Goal: Information Seeking & Learning: Find specific fact

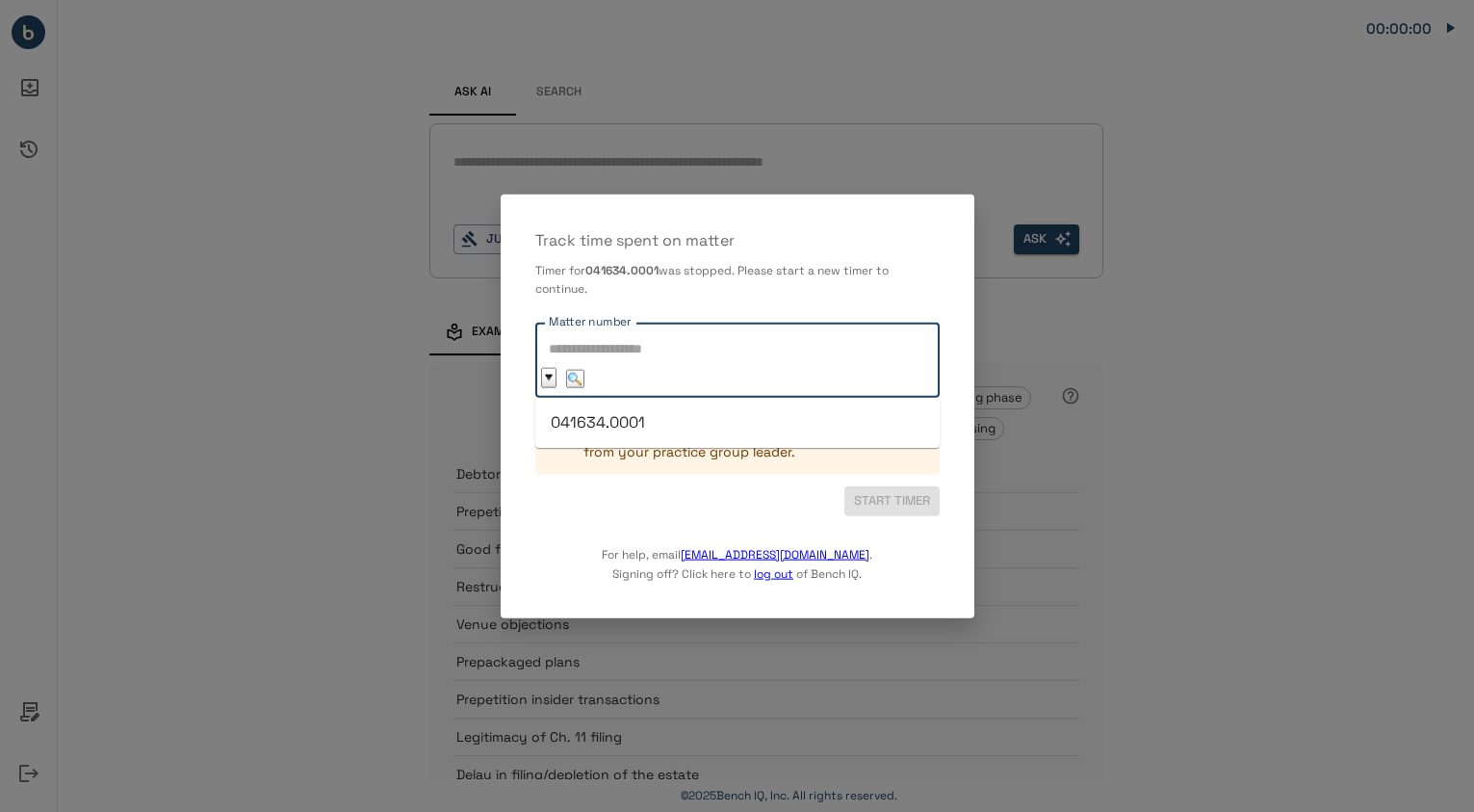
click at [680, 361] on input "Matter number" at bounding box center [615, 349] width 143 height 34
click at [657, 413] on li "041634.0001" at bounding box center [737, 422] width 404 height 35
type input "**********"
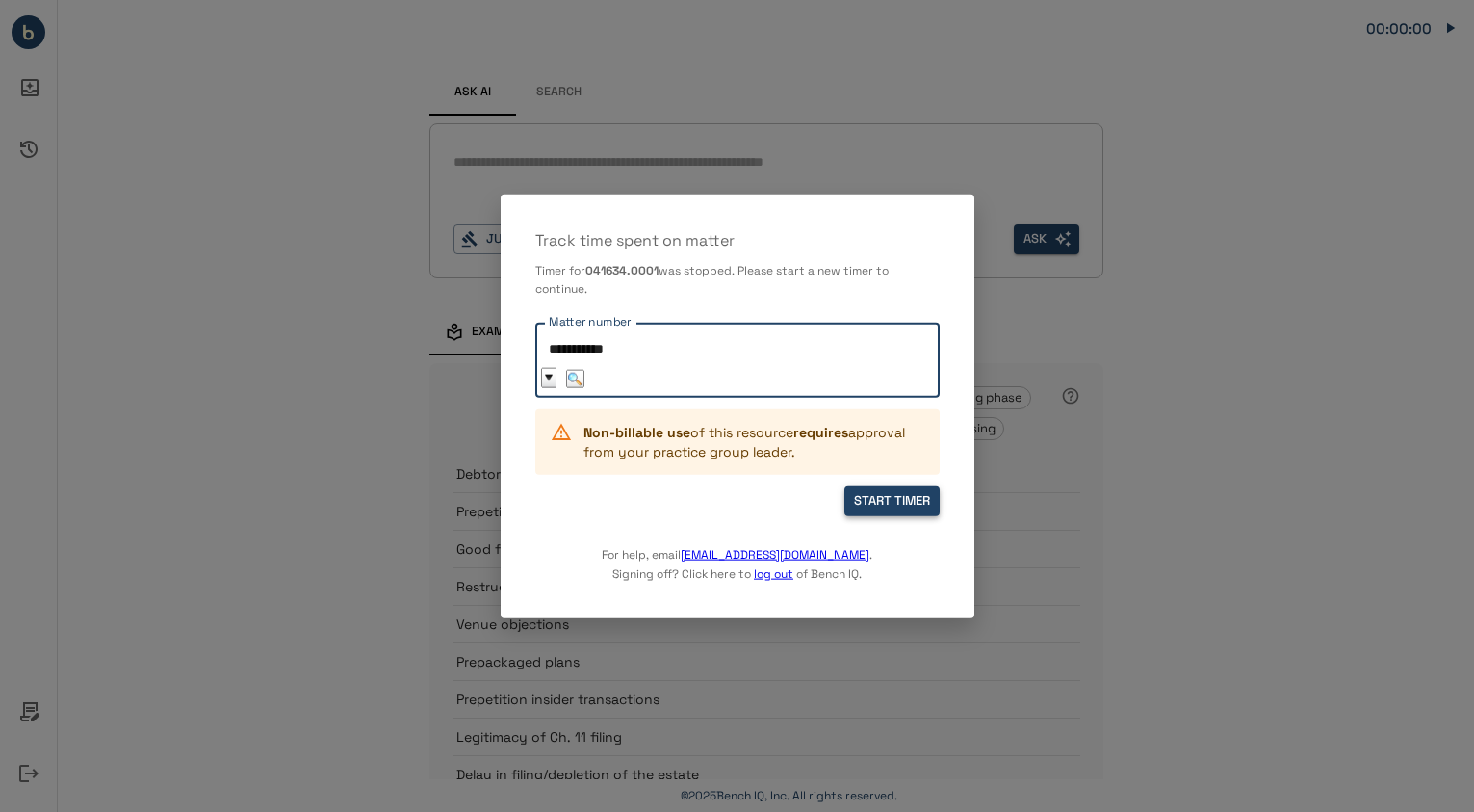
click at [864, 504] on button "START TIMER" at bounding box center [892, 501] width 95 height 30
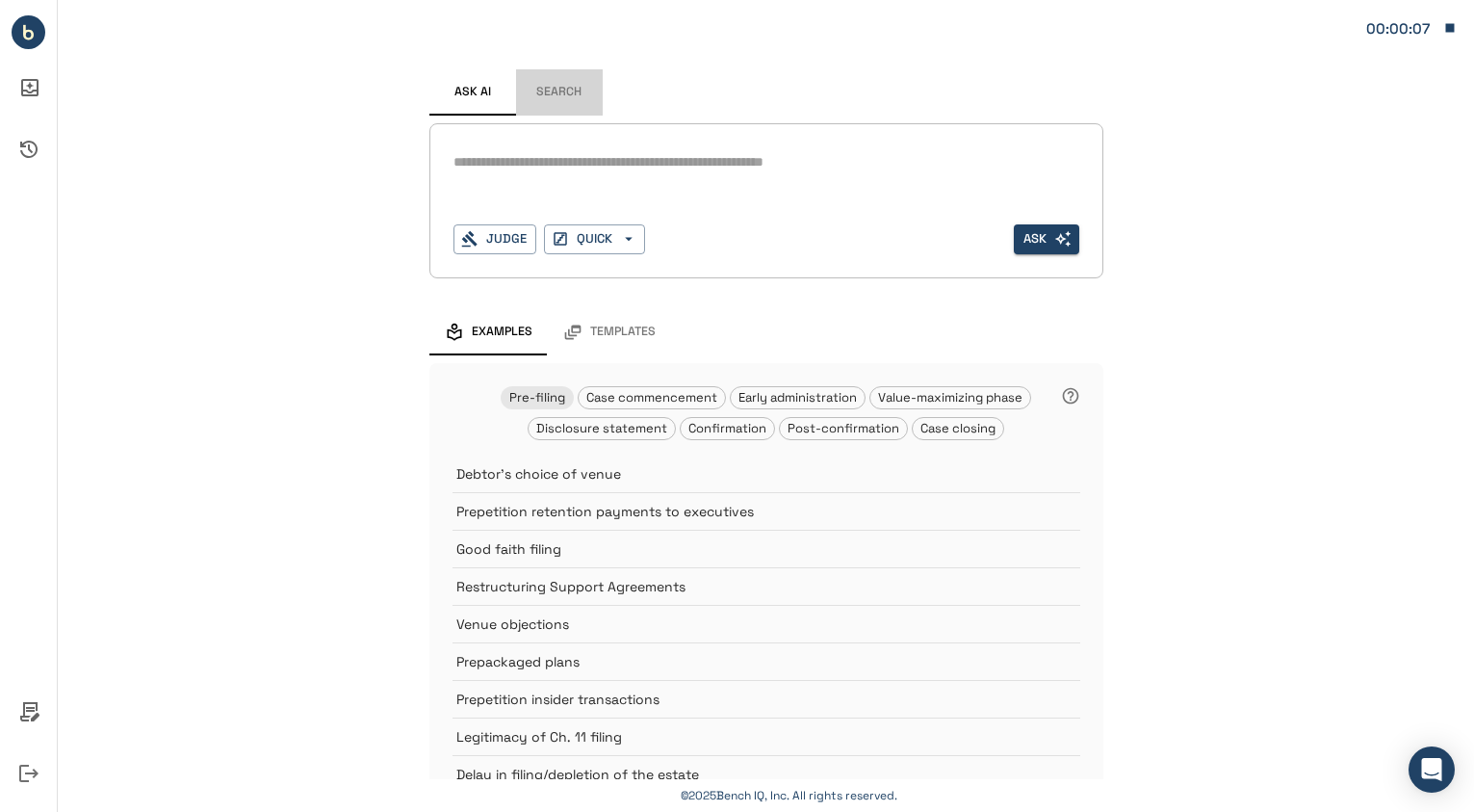
click at [566, 87] on button "Search" at bounding box center [559, 93] width 86 height 47
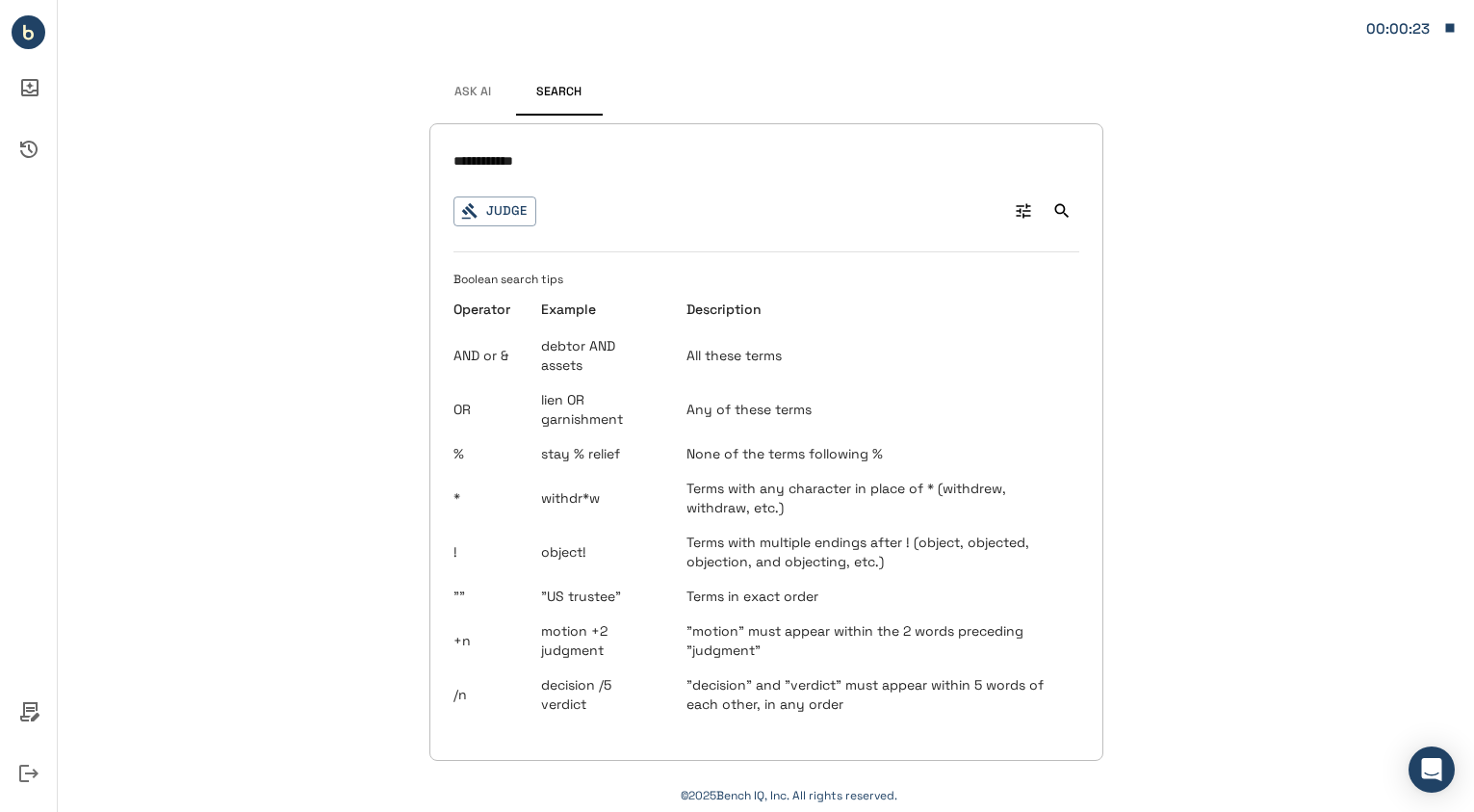
type input "**********"
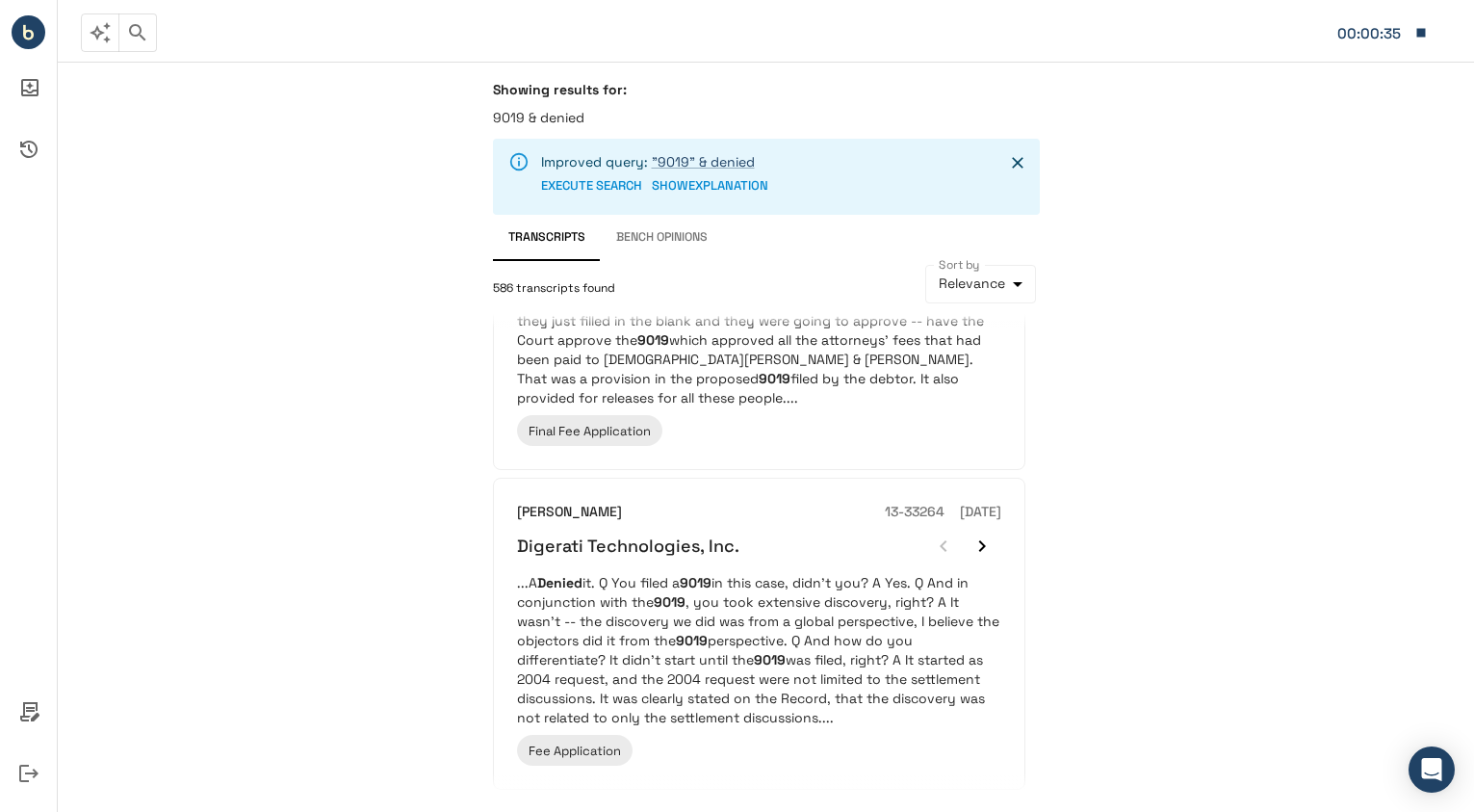
scroll to position [2741, 0]
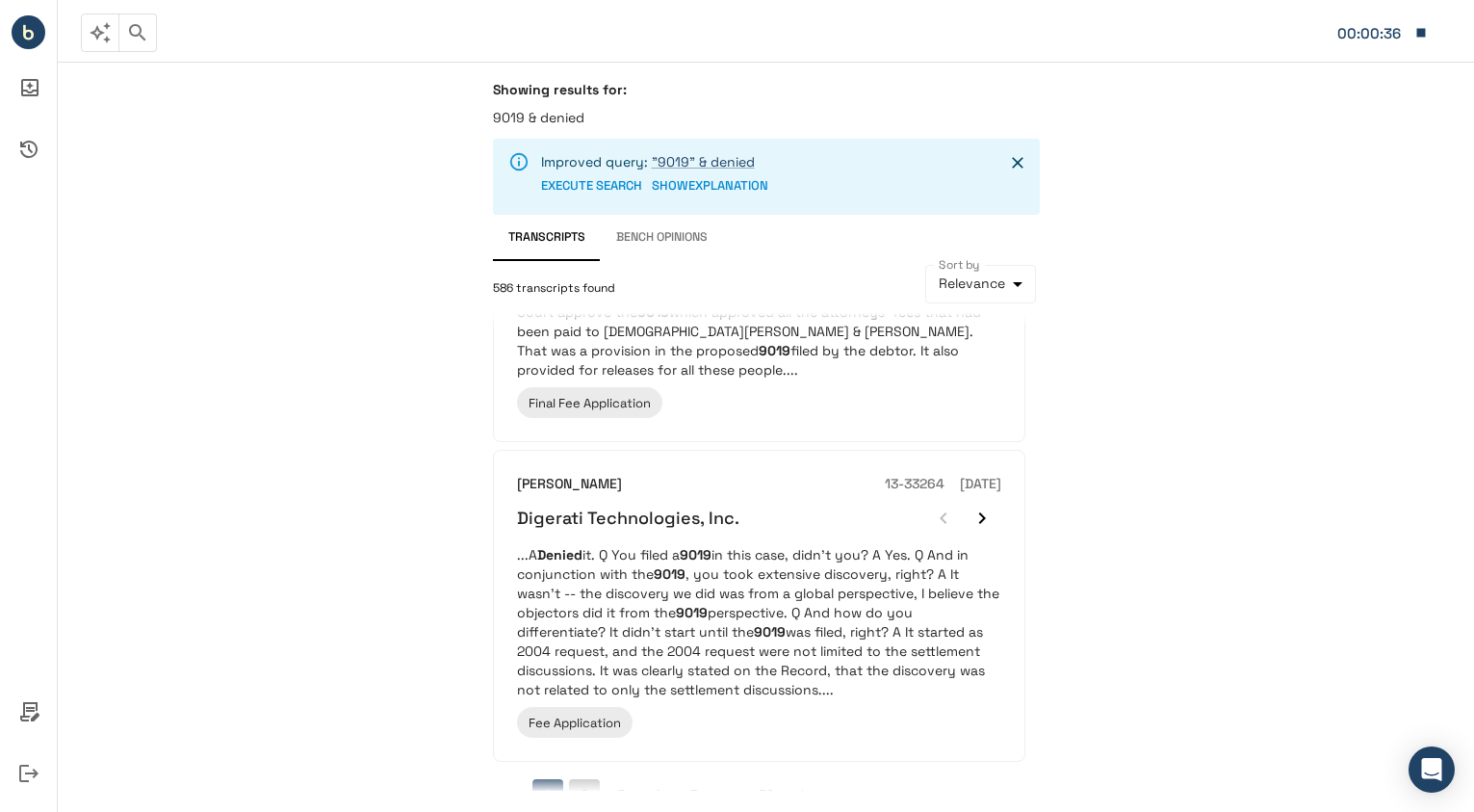
click at [585, 779] on button "2" at bounding box center [584, 795] width 31 height 31
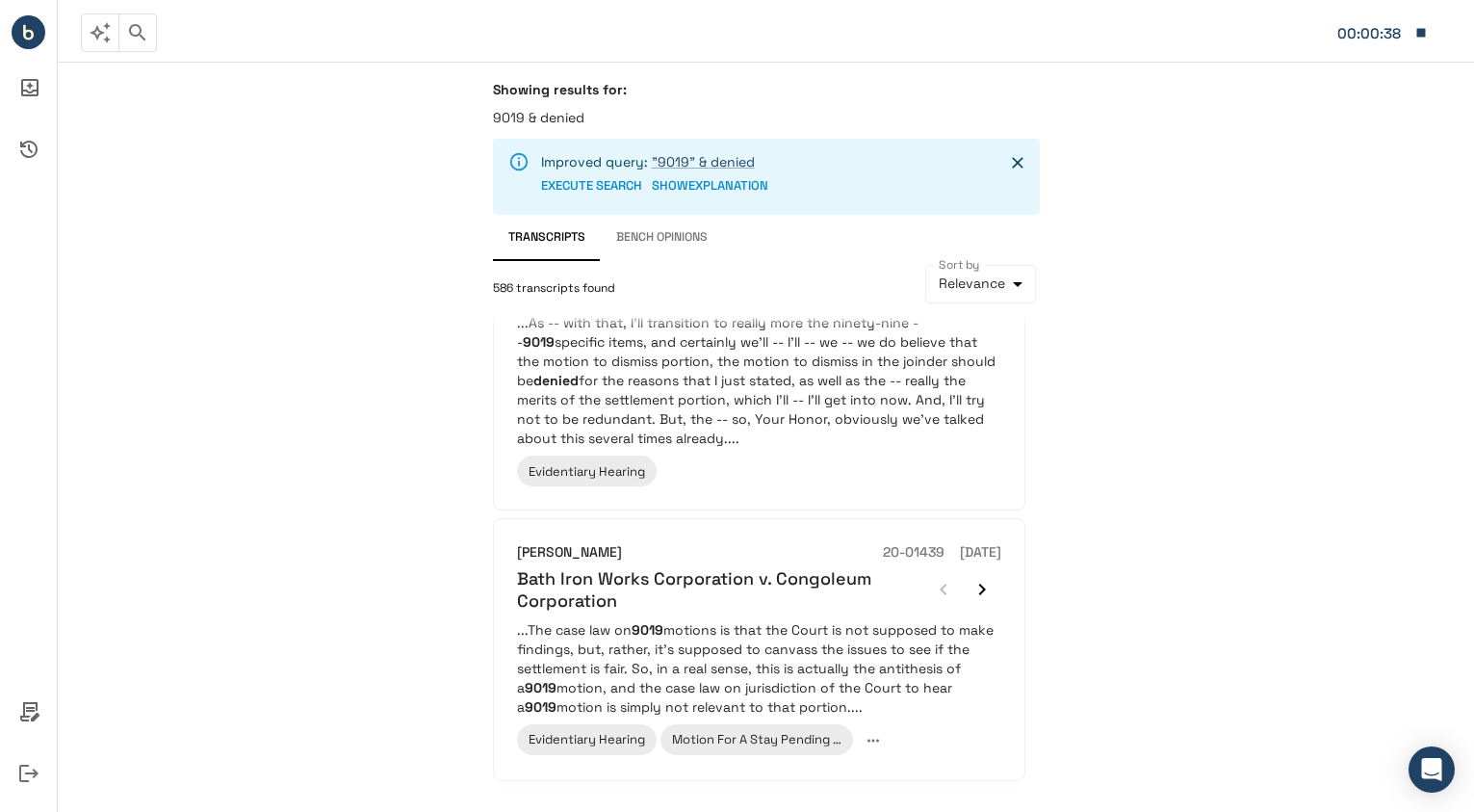
scroll to position [193, 0]
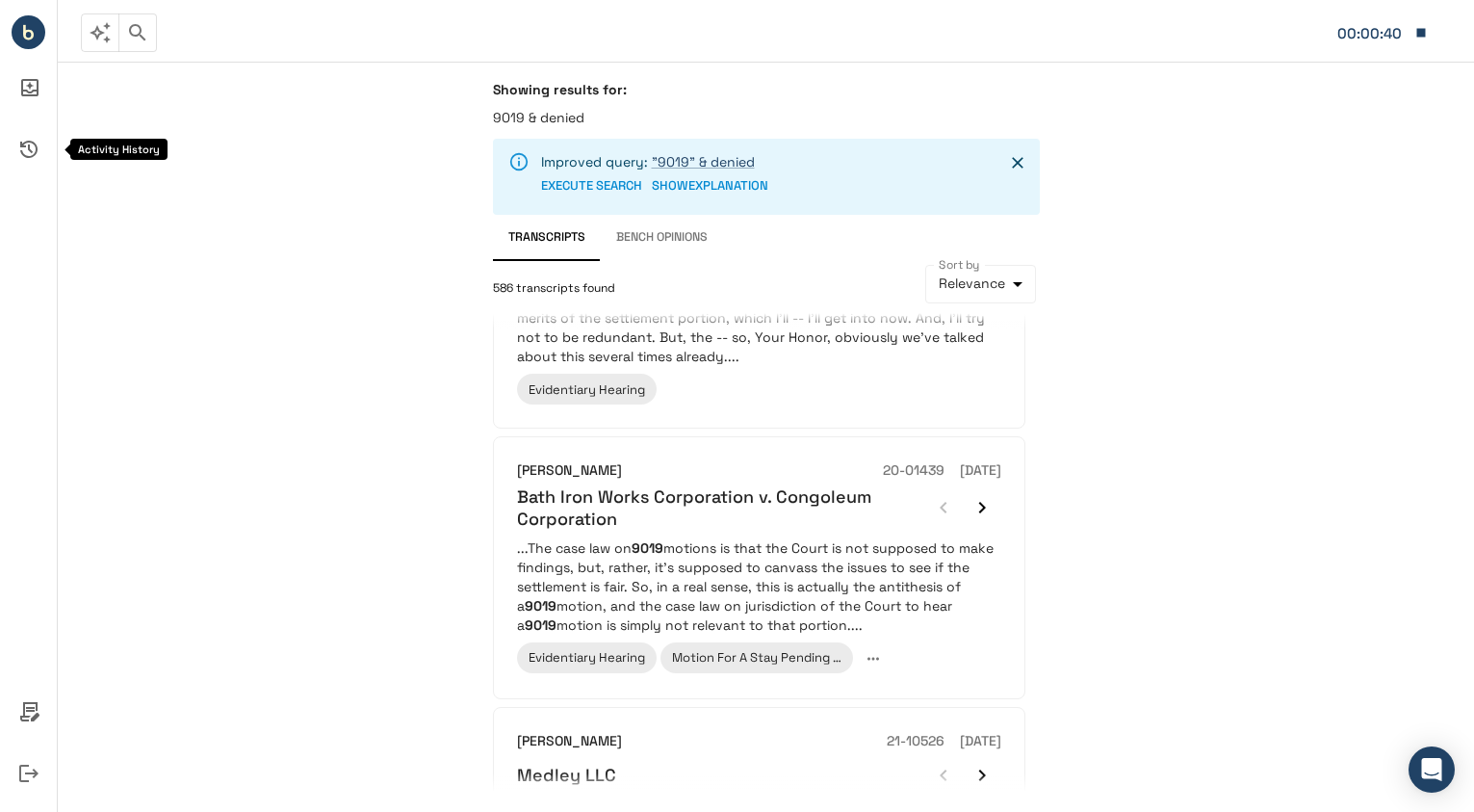
click at [26, 149] on icon "Activity History" at bounding box center [29, 149] width 47 height 47
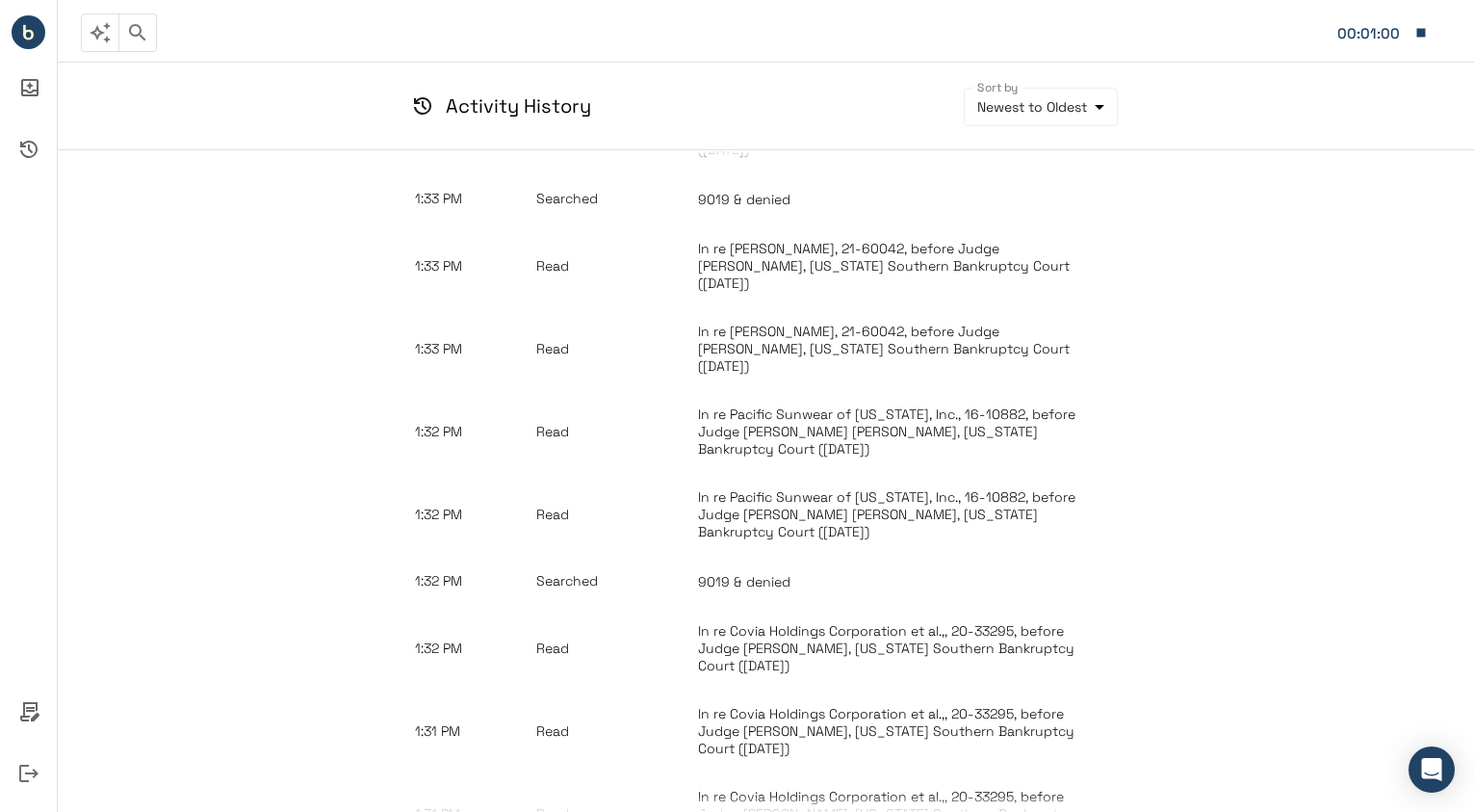
scroll to position [7449, 0]
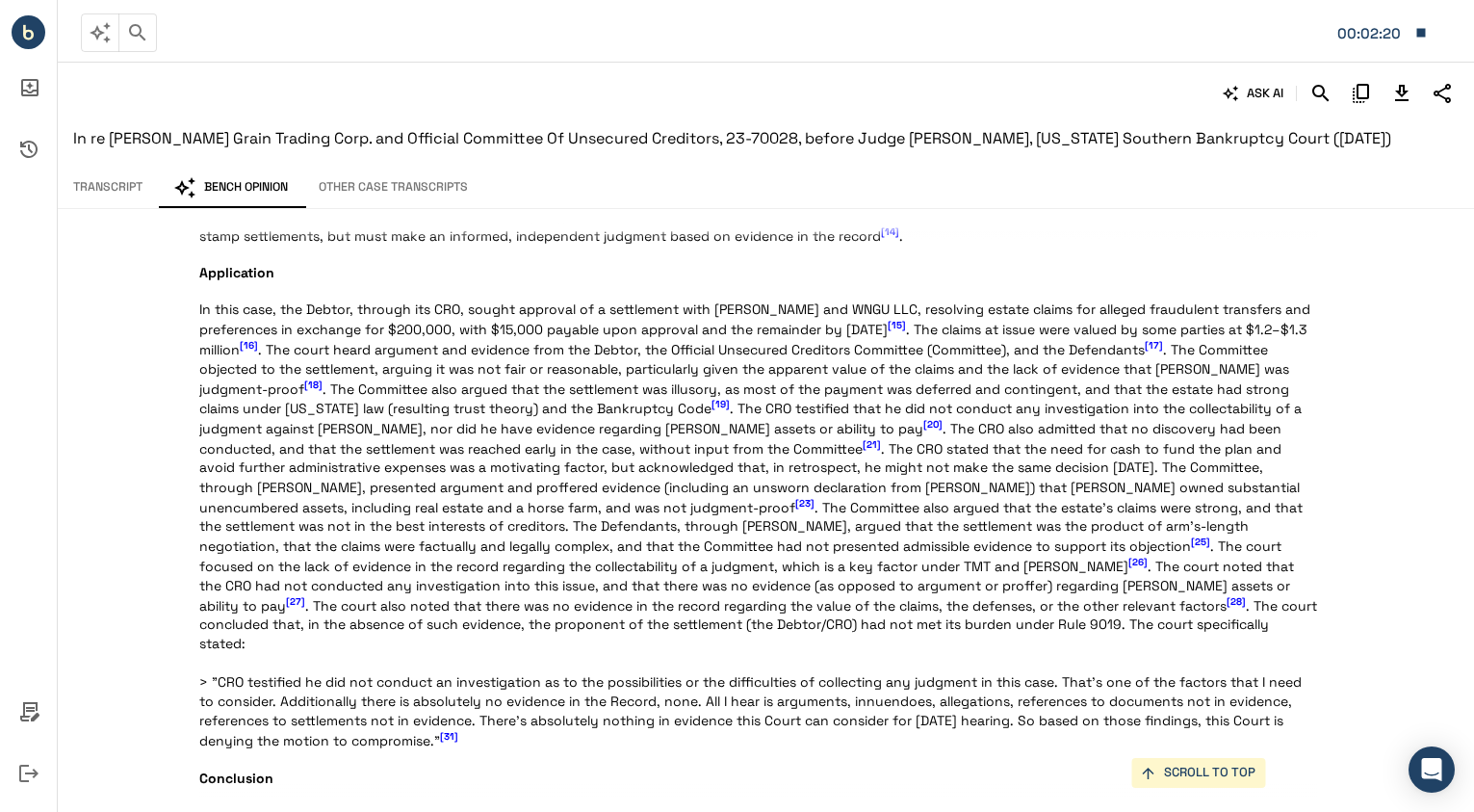
scroll to position [1252, 0]
click at [1227, 610] on span "[28]" at bounding box center [1237, 604] width 19 height 13
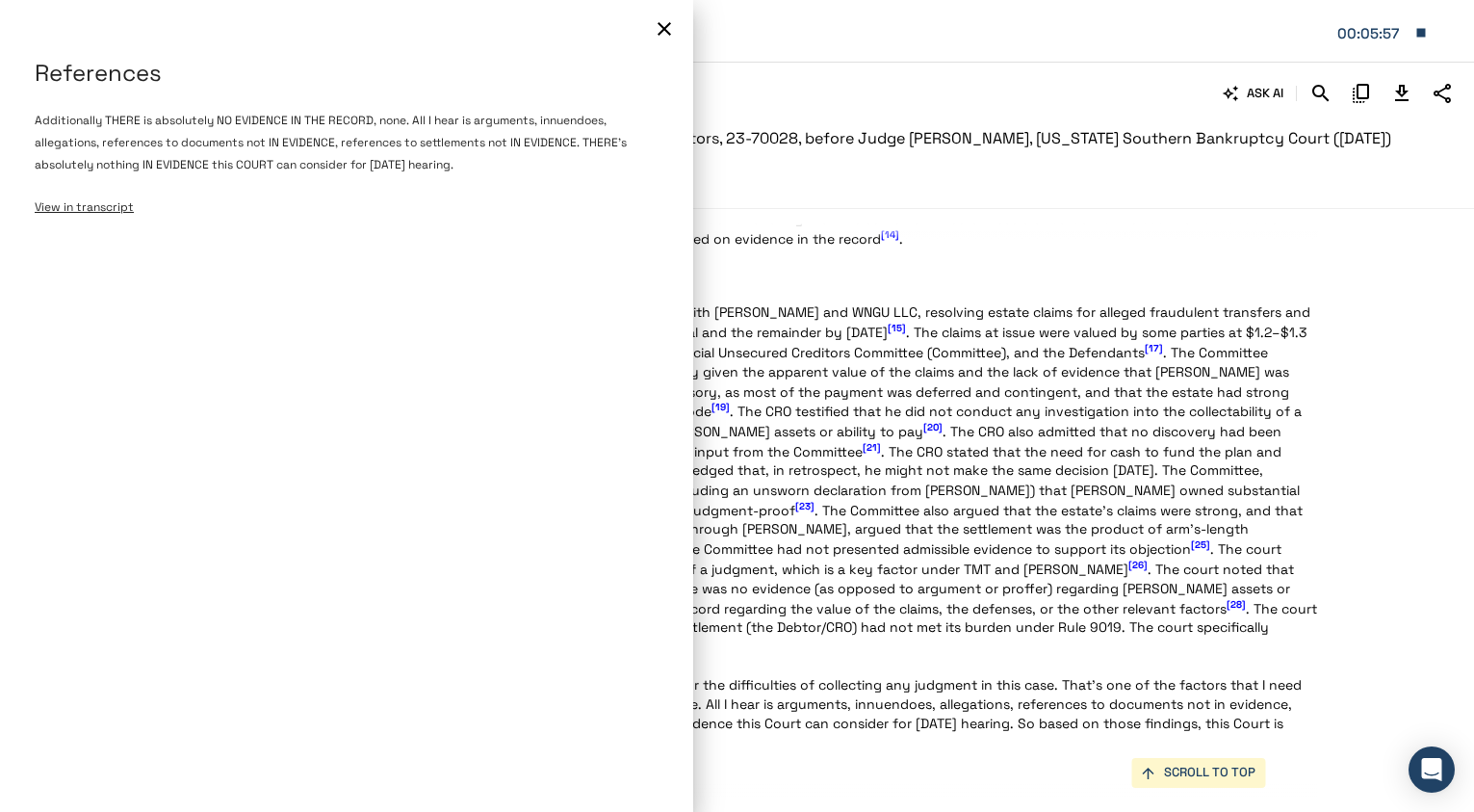
click at [681, 25] on button "button" at bounding box center [665, 29] width 39 height 39
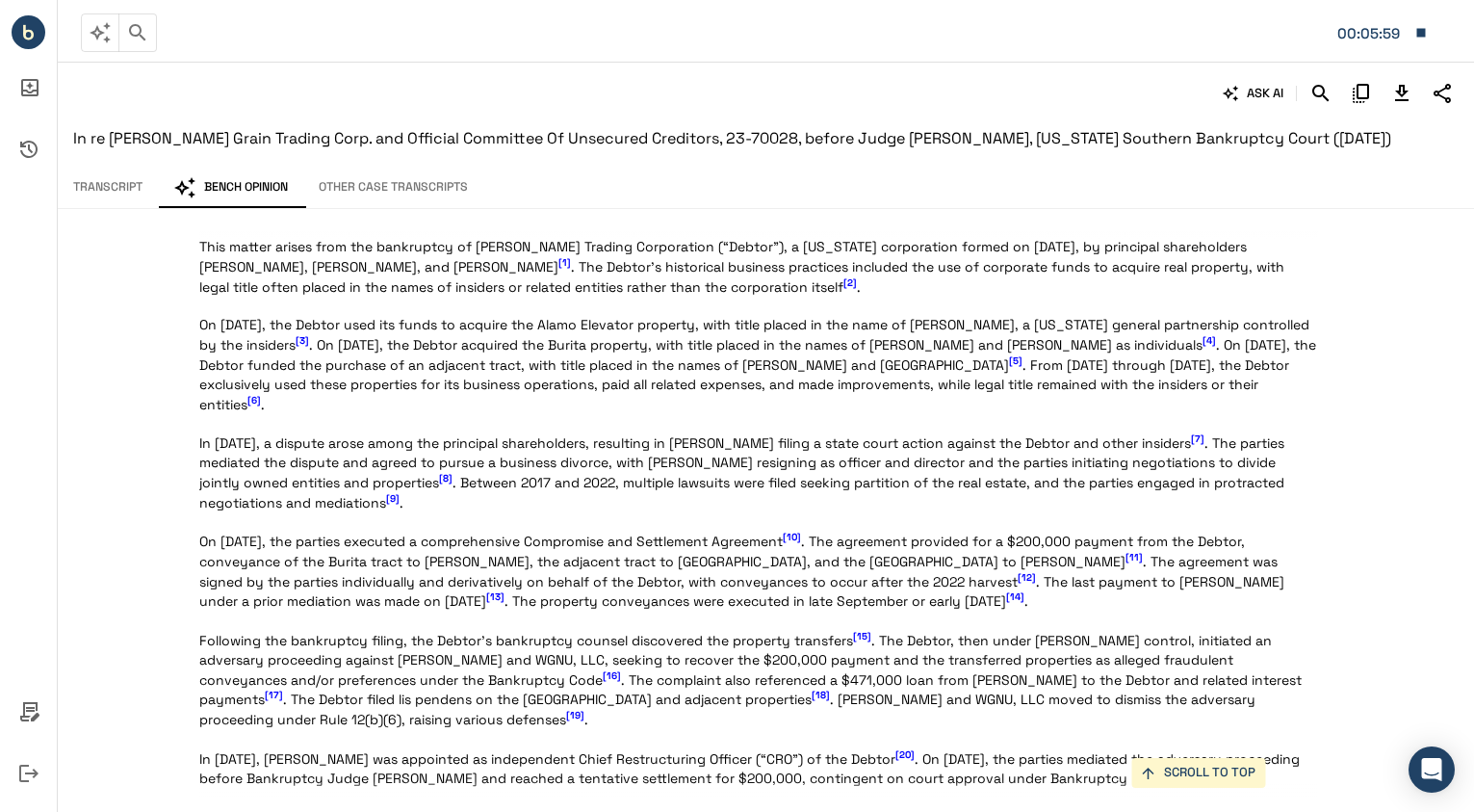
scroll to position [0, 0]
